Goal: Check status

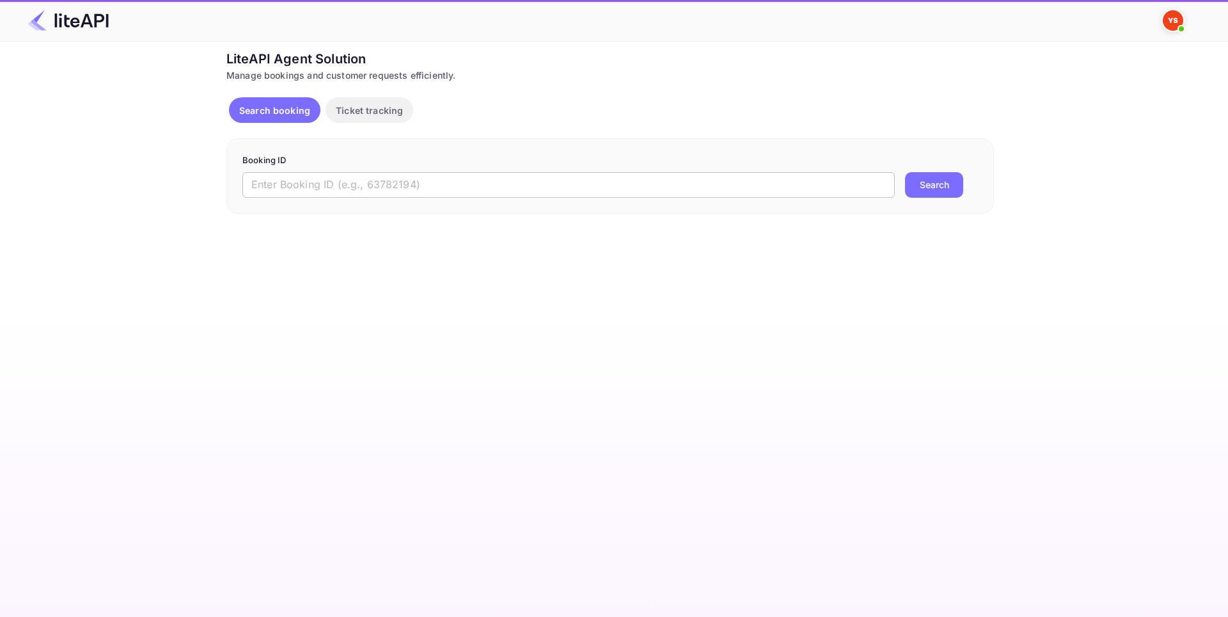
click at [394, 189] on input "text" at bounding box center [568, 185] width 652 height 26
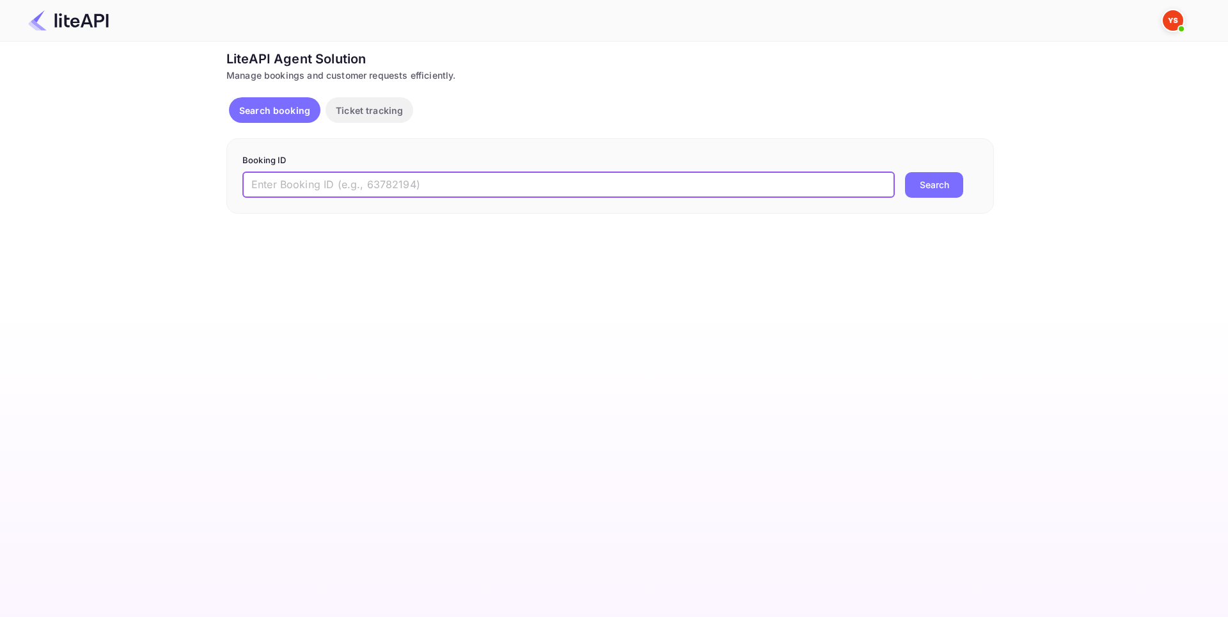
paste input "8458586"
type input "8458586"
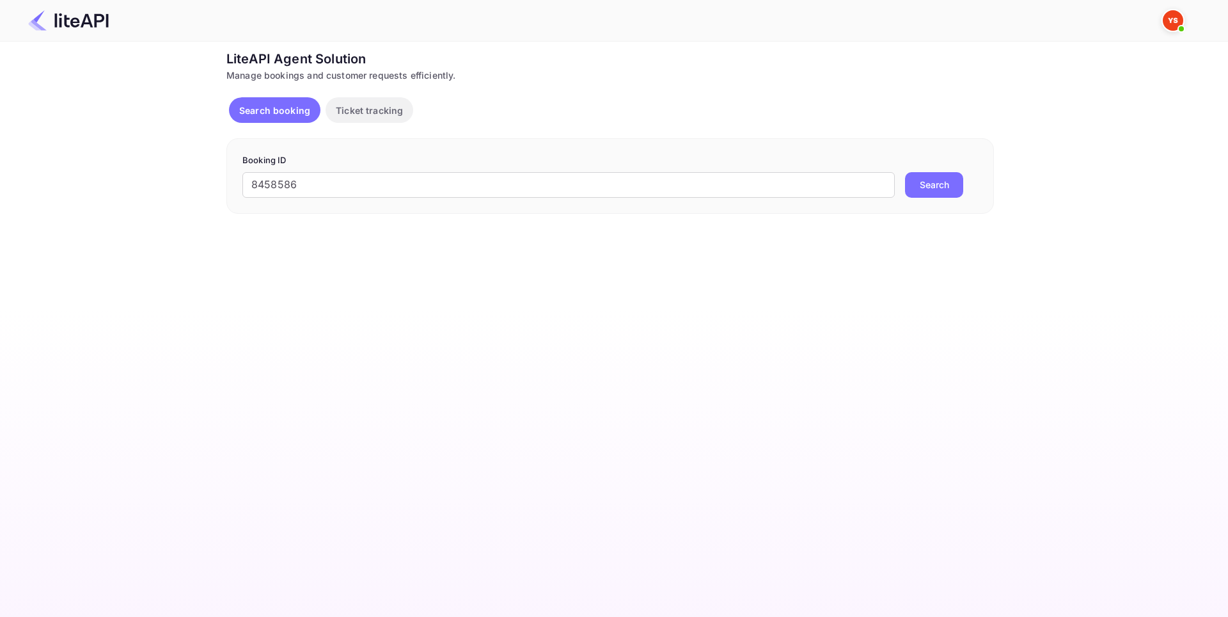
click at [947, 179] on button "Search" at bounding box center [934, 185] width 58 height 26
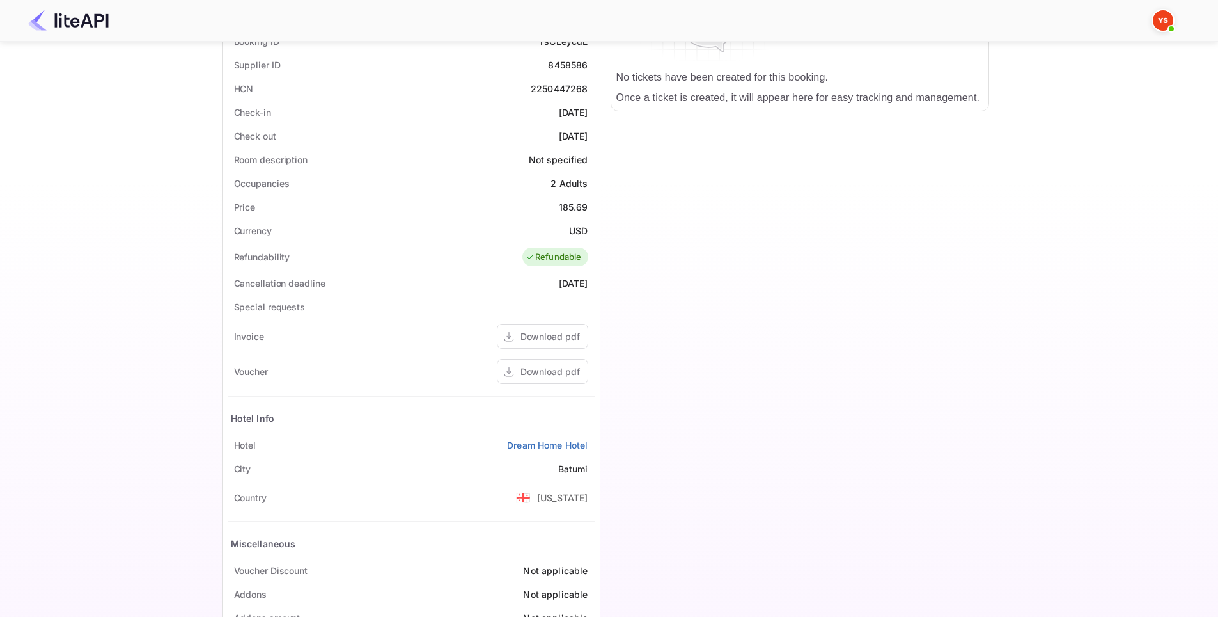
scroll to position [314, 0]
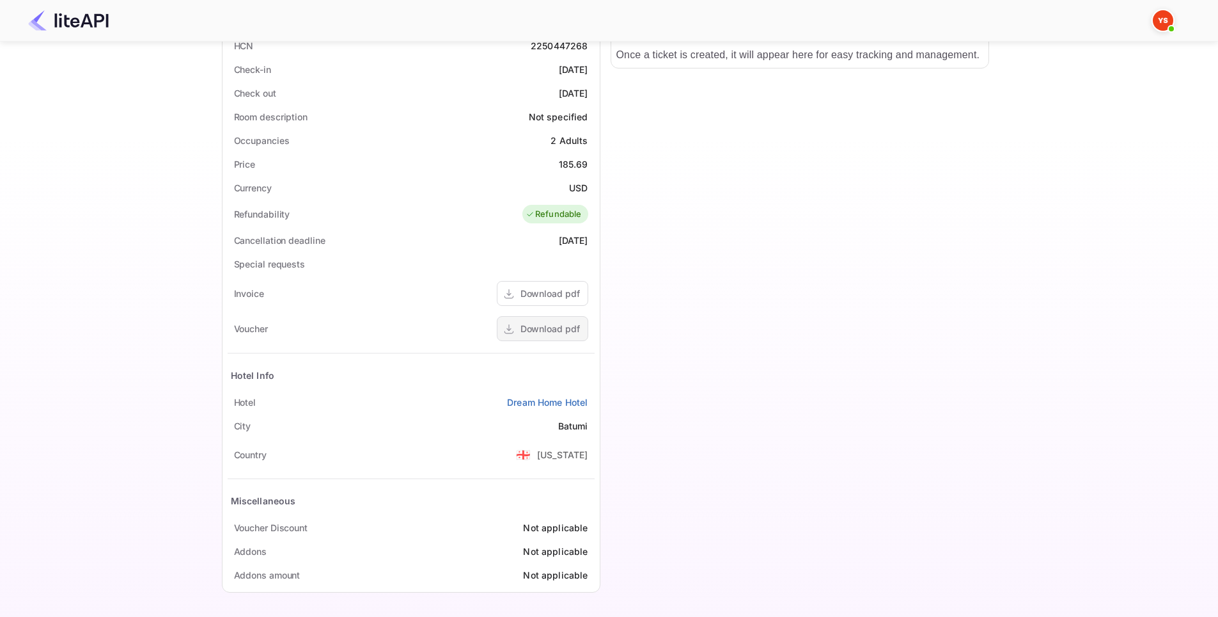
click at [550, 329] on div "Download pdf" at bounding box center [550, 328] width 59 height 13
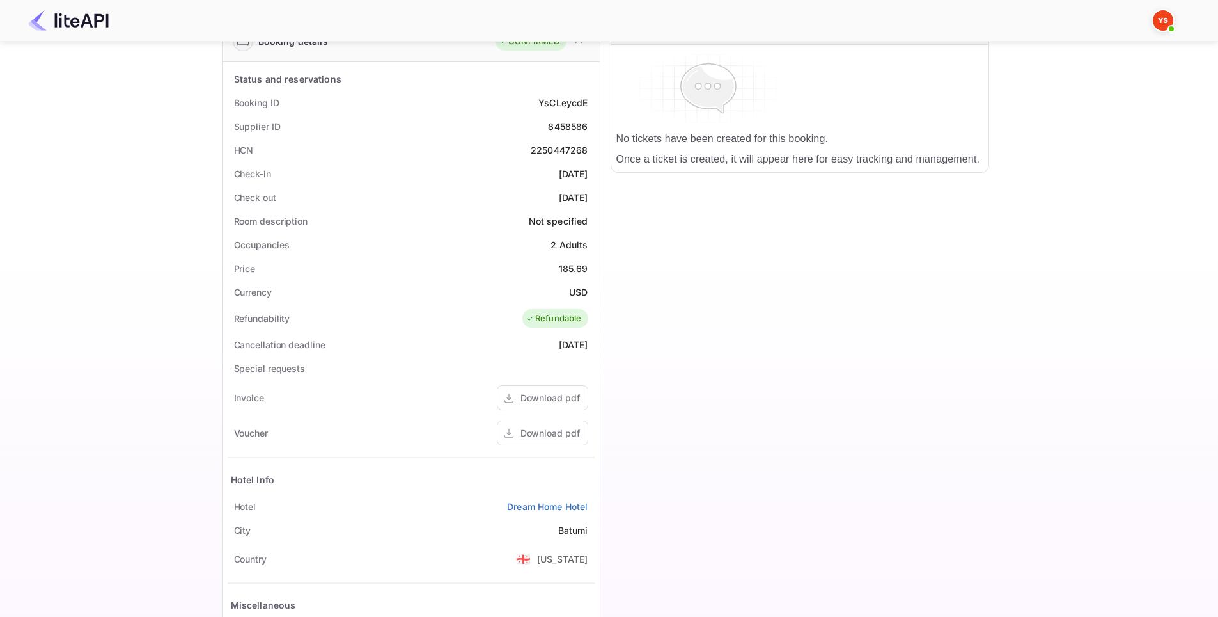
scroll to position [0, 0]
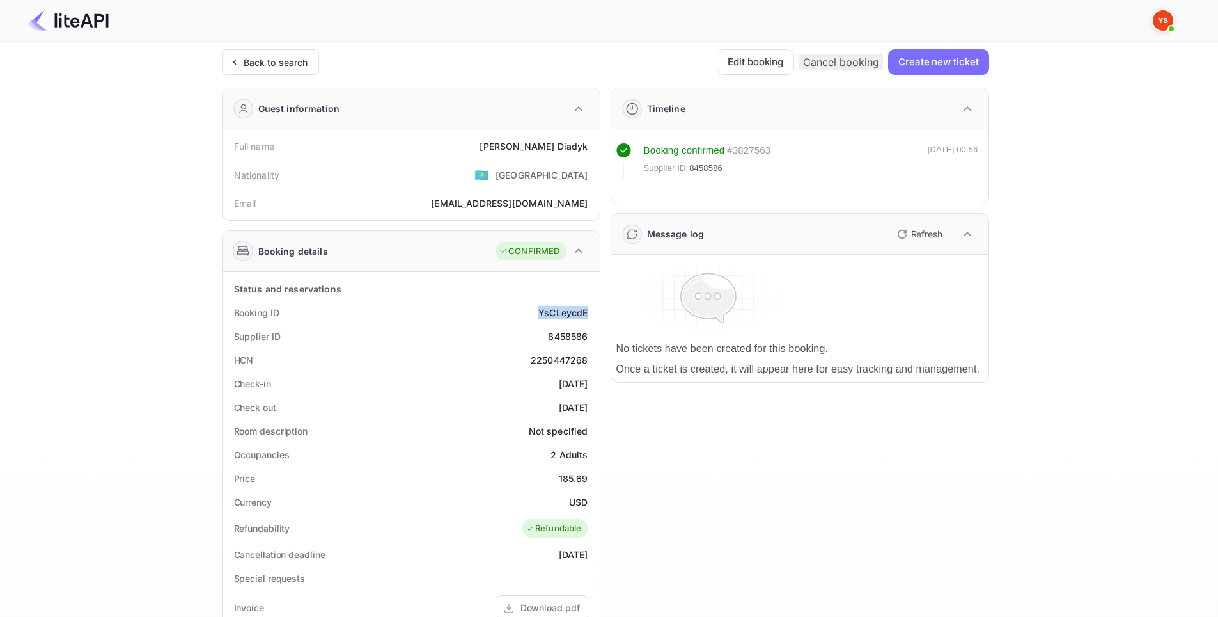
drag, startPoint x: 563, startPoint y: 312, endPoint x: 595, endPoint y: 308, distance: 32.2
click at [595, 308] on div "Status and reservations Booking ID YsCLeycdE Supplier ID 8458586 HCN 2250447268…" at bounding box center [411, 589] width 377 height 634
copy div "YsCLeycdE"
drag, startPoint x: 536, startPoint y: 332, endPoint x: 592, endPoint y: 333, distance: 55.7
click at [592, 333] on div "Supplier ID 8458586" at bounding box center [411, 336] width 367 height 24
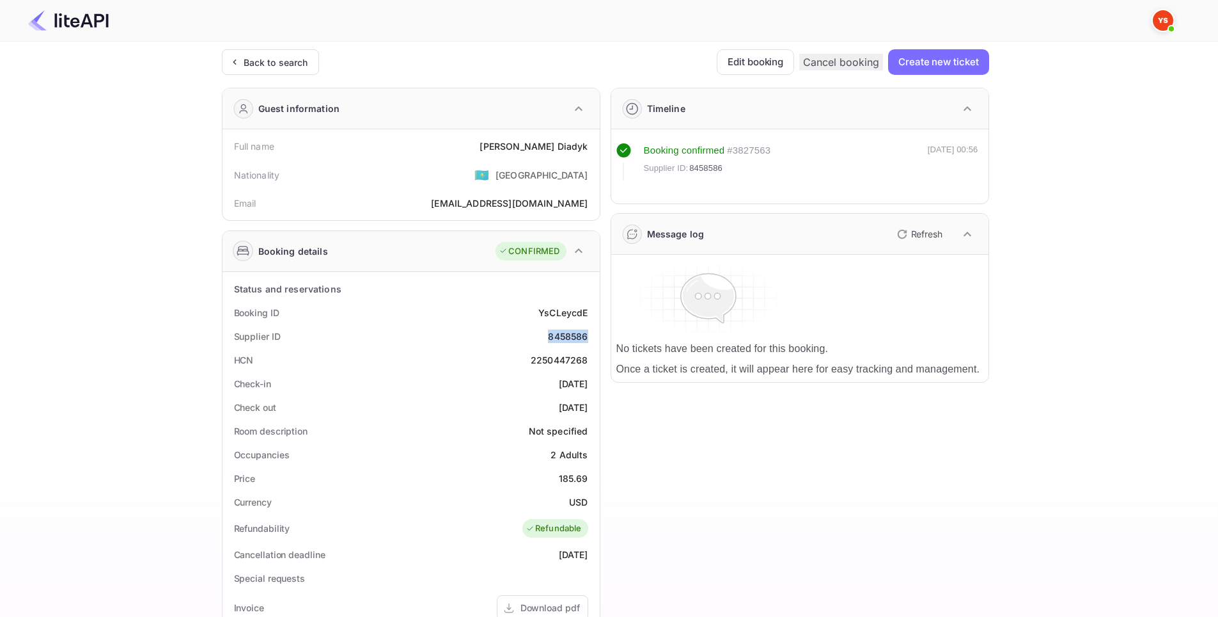
copy div "8458586"
drag, startPoint x: 506, startPoint y: 150, endPoint x: 592, endPoint y: 146, distance: 86.4
click at [592, 146] on div "Full name [PERSON_NAME]" at bounding box center [411, 146] width 367 height 24
copy div "[PERSON_NAME]"
drag, startPoint x: 547, startPoint y: 379, endPoint x: 591, endPoint y: 378, distance: 44.2
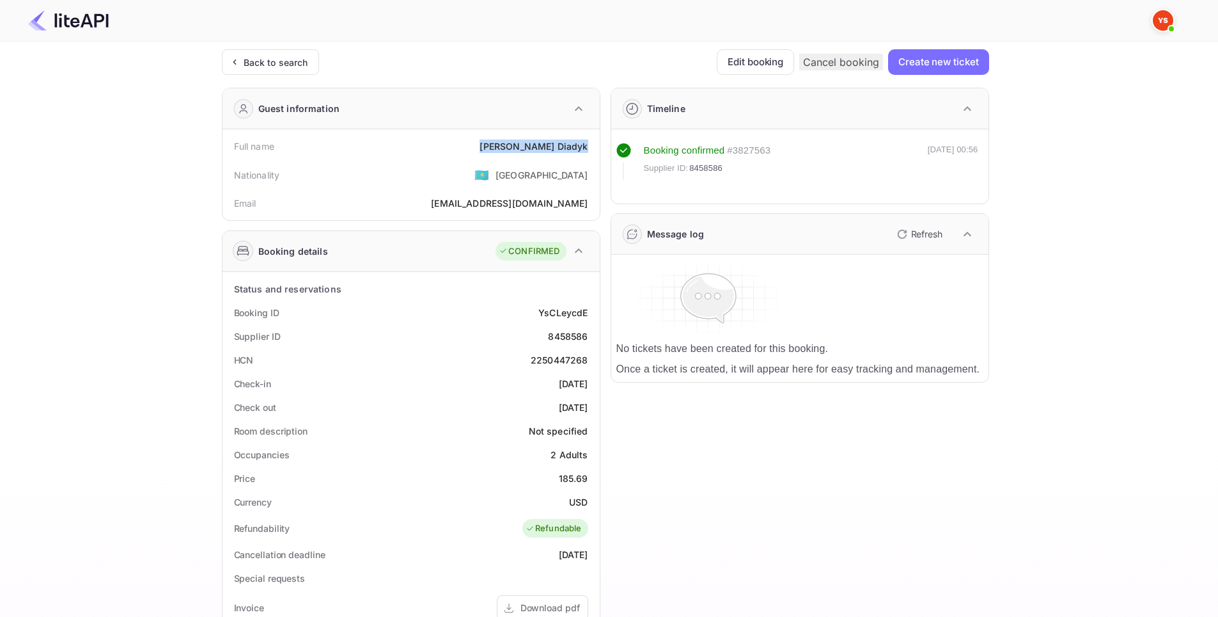
click at [591, 378] on div "Check-in [DATE]" at bounding box center [411, 384] width 367 height 24
copy div "[DATE]"
drag, startPoint x: 527, startPoint y: 402, endPoint x: 587, endPoint y: 402, distance: 59.5
click at [587, 402] on div "Check out [DATE]" at bounding box center [411, 407] width 367 height 24
copy div "[DATE]"
